Goal: Navigation & Orientation: Find specific page/section

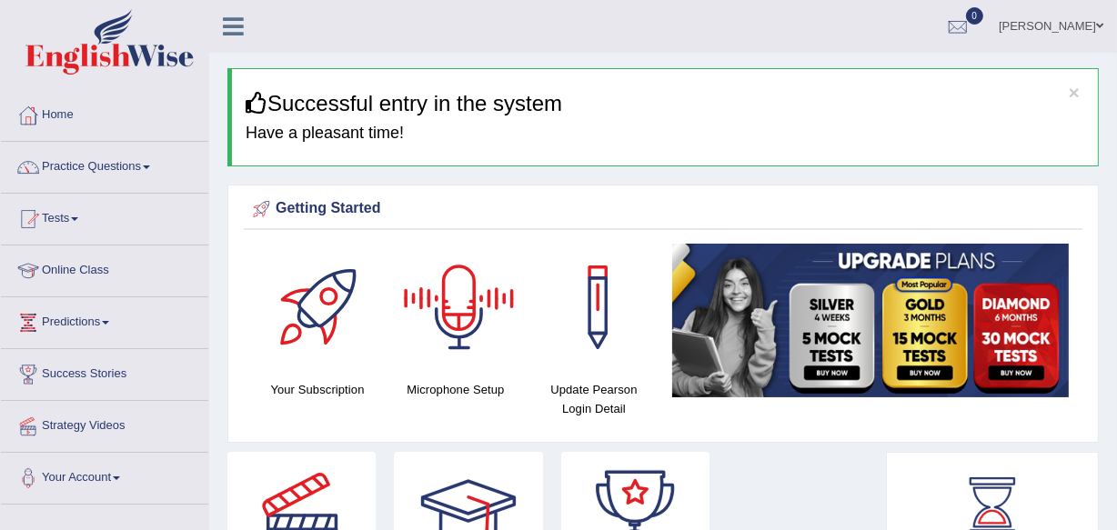
click at [231, 15] on icon at bounding box center [233, 27] width 21 height 24
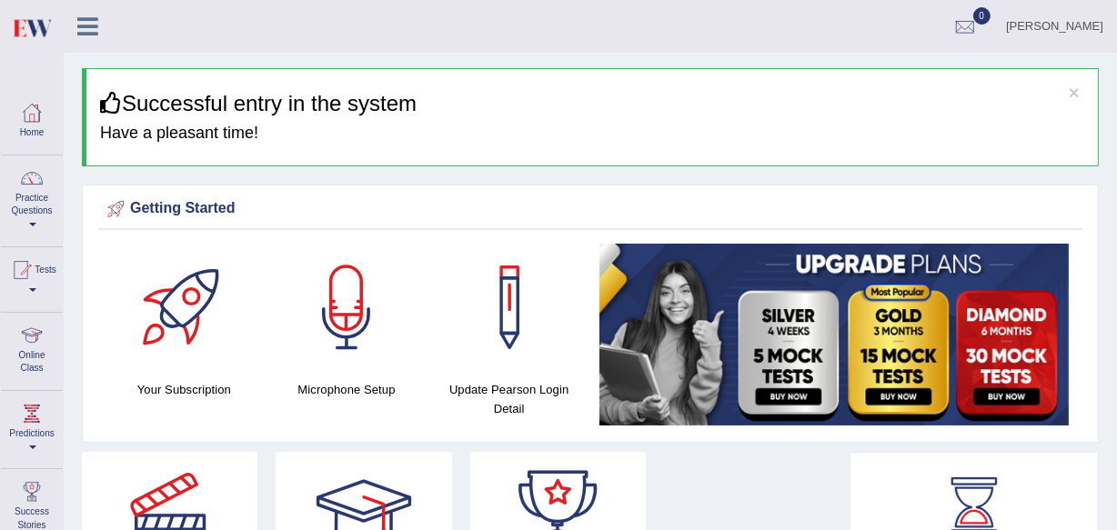
click at [231, 26] on div "[PERSON_NAME] Toggle navigation Username: Leena49 Access Type: Online Subscript…" at bounding box center [591, 26] width 1054 height 53
drag, startPoint x: 1128, startPoint y: 0, endPoint x: 488, endPoint y: 48, distance: 642.4
click at [488, 48] on ul "[PERSON_NAME] Toggle navigation Username: Leena49 Access Type: Online Subscript…" at bounding box center [748, 26] width 738 height 52
